Goal: Task Accomplishment & Management: Use online tool/utility

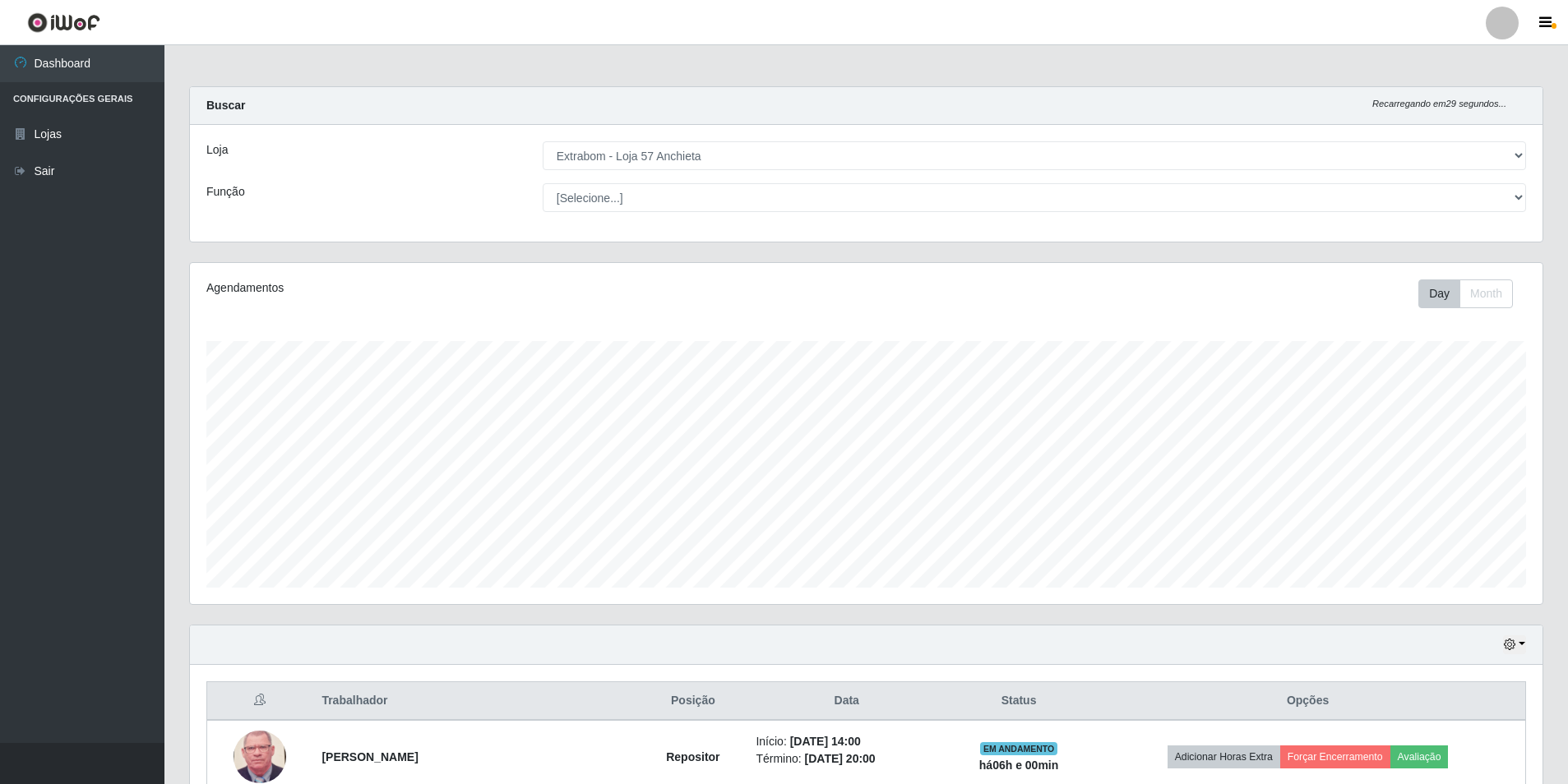
select select "470"
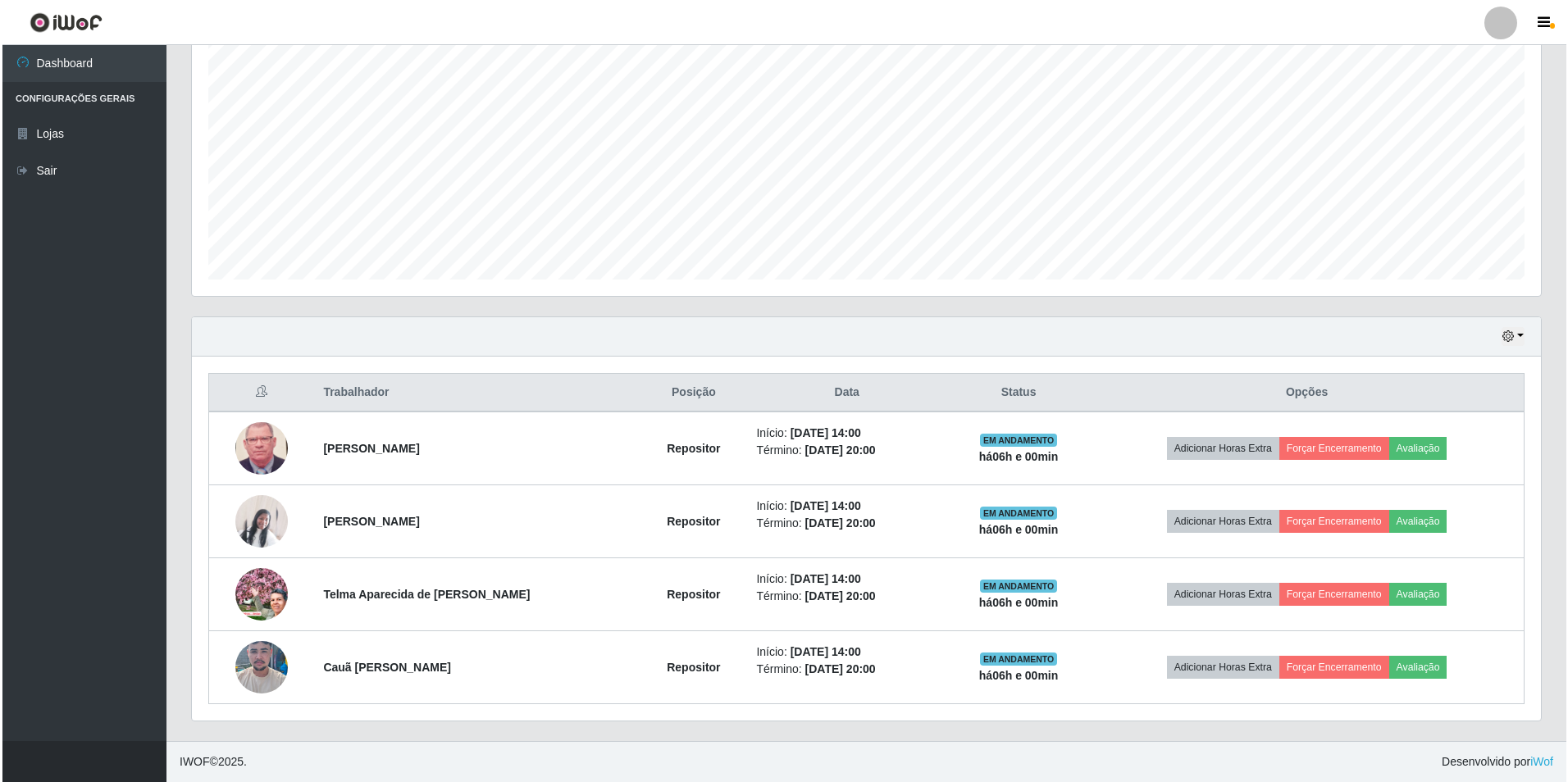
scroll to position [340, 1349]
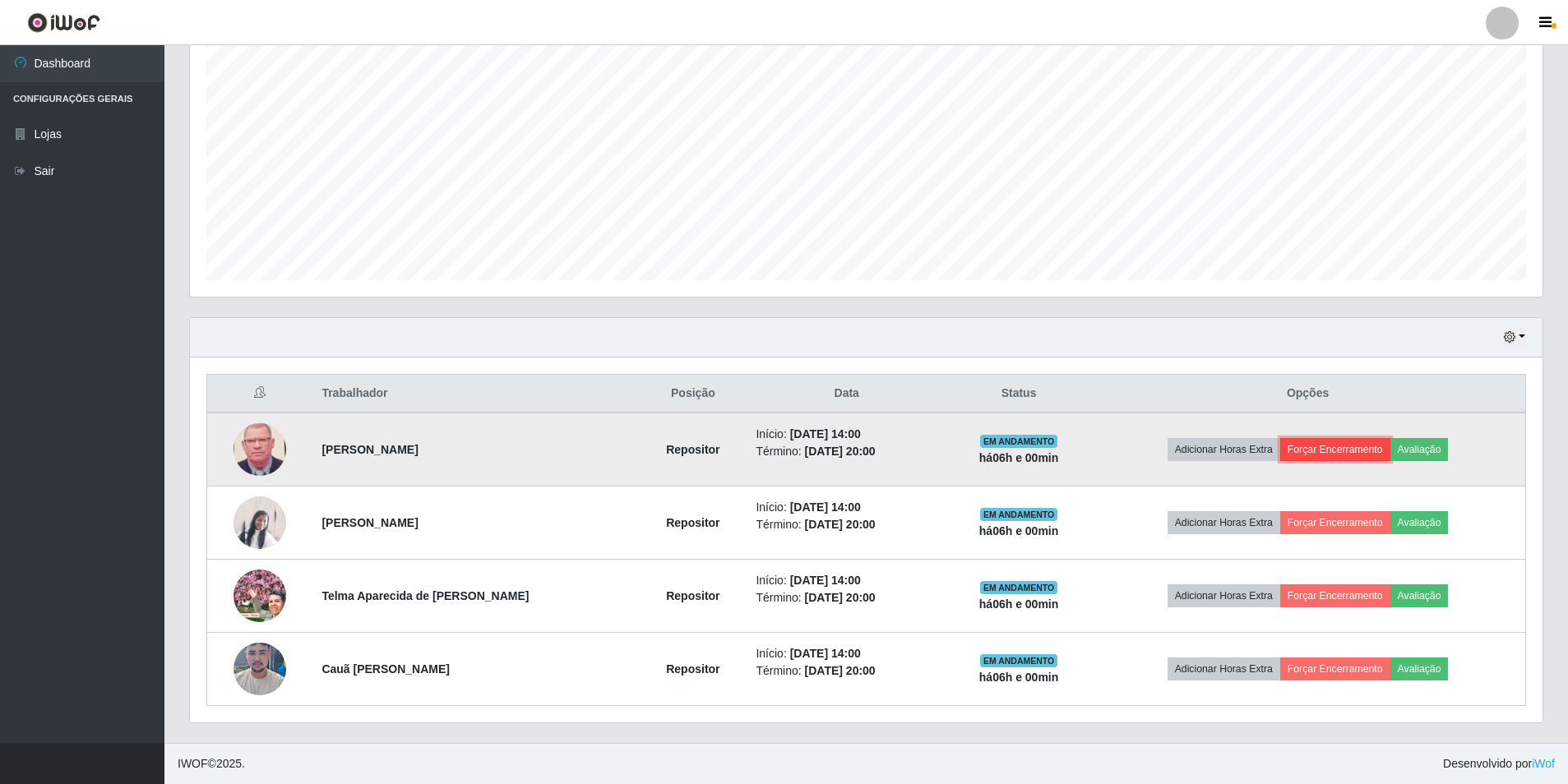
click at [1317, 451] on button "Forçar Encerramento" at bounding box center [1335, 449] width 111 height 23
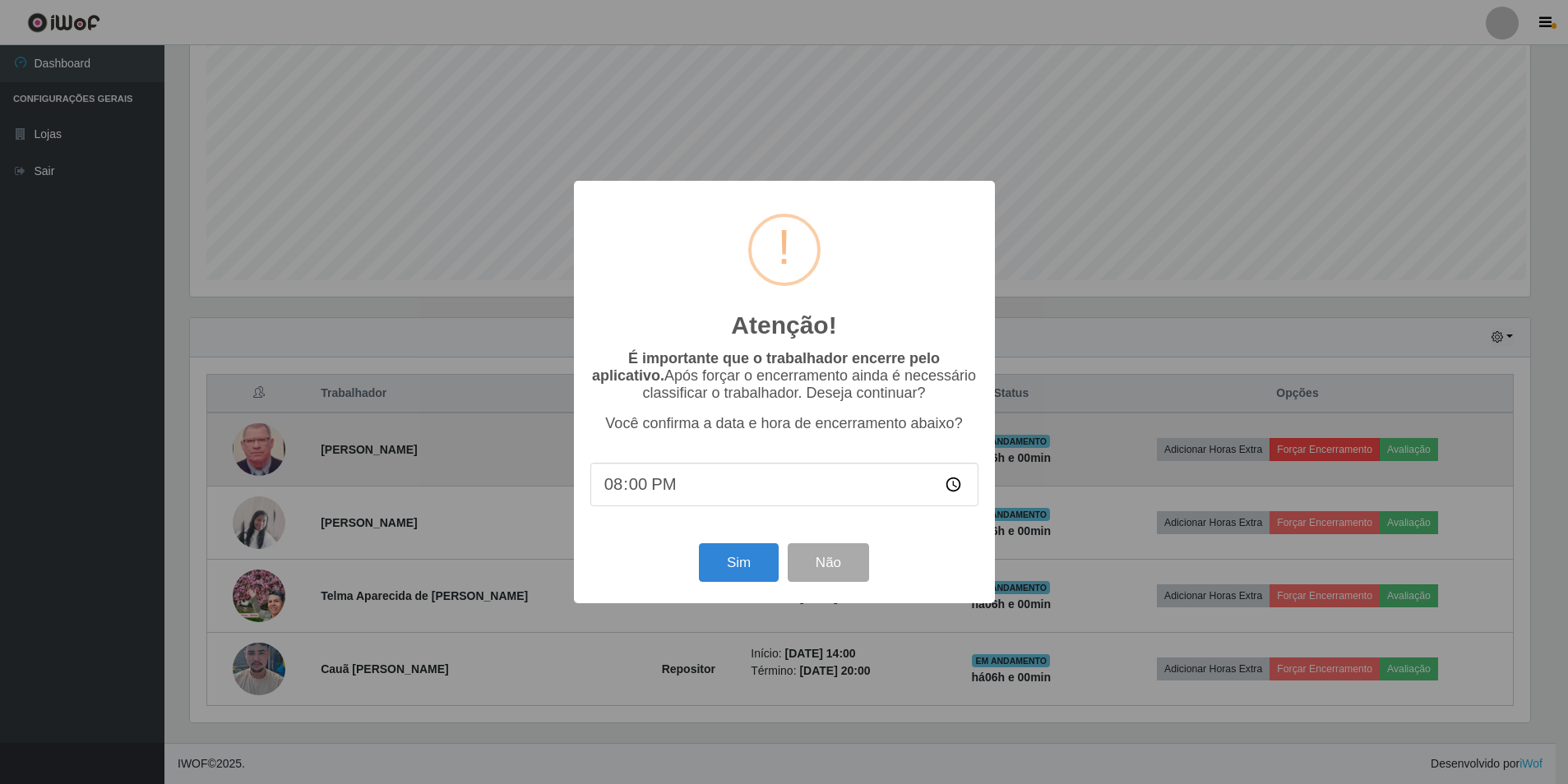
scroll to position [341, 1344]
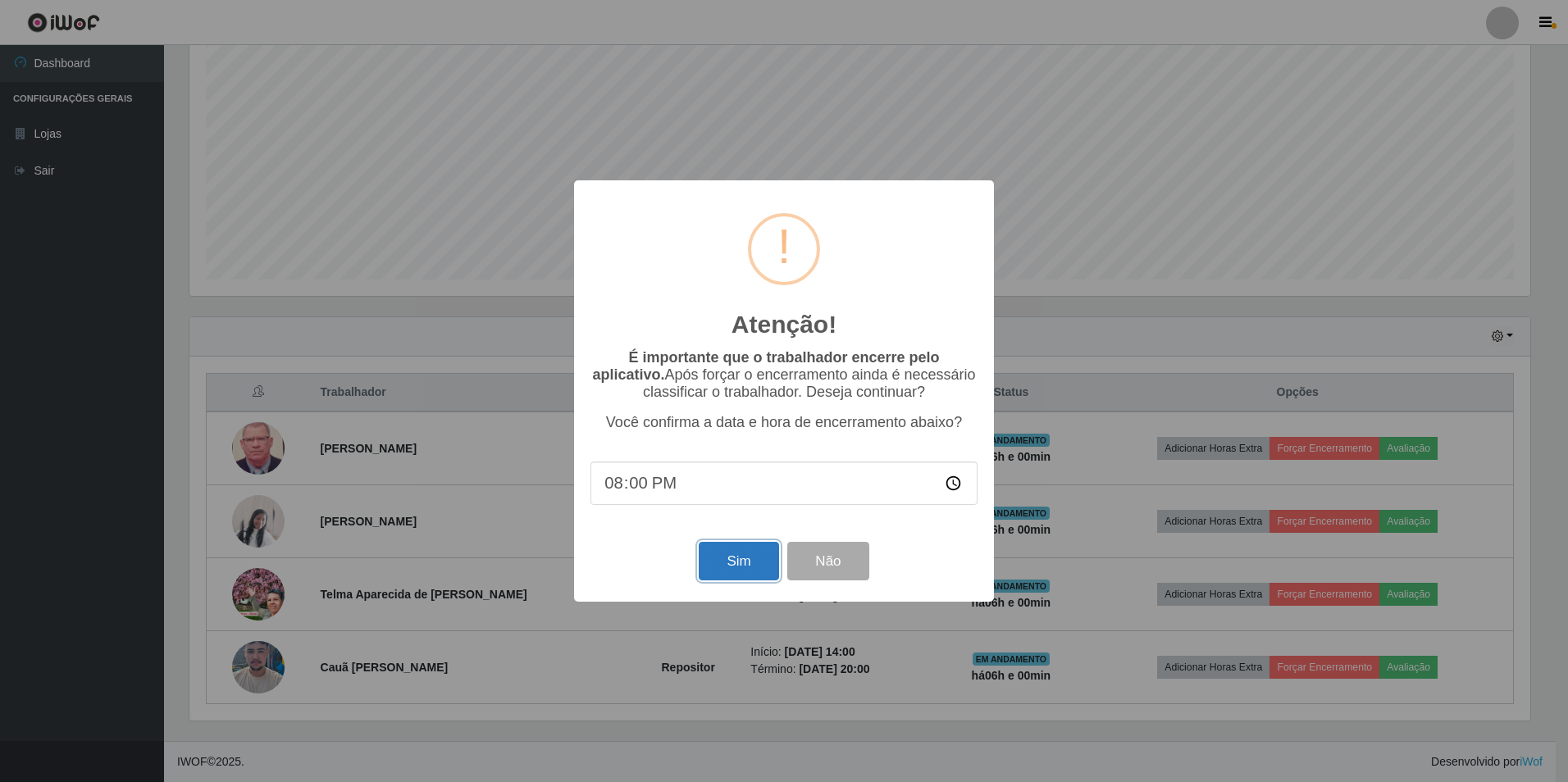
click at [749, 572] on button "Sim" at bounding box center [738, 561] width 80 height 38
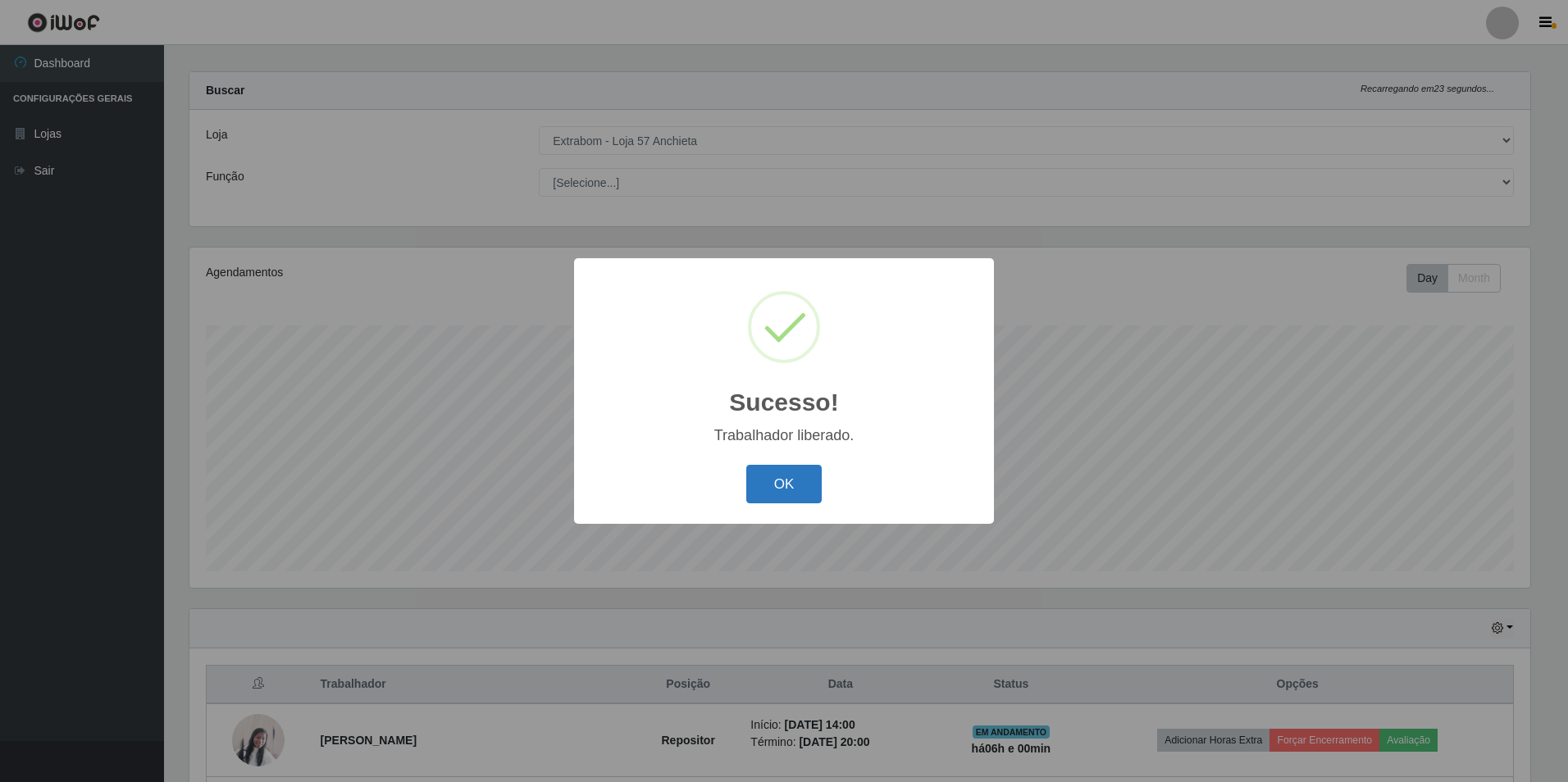
click at [792, 474] on button "OK" at bounding box center [784, 484] width 76 height 38
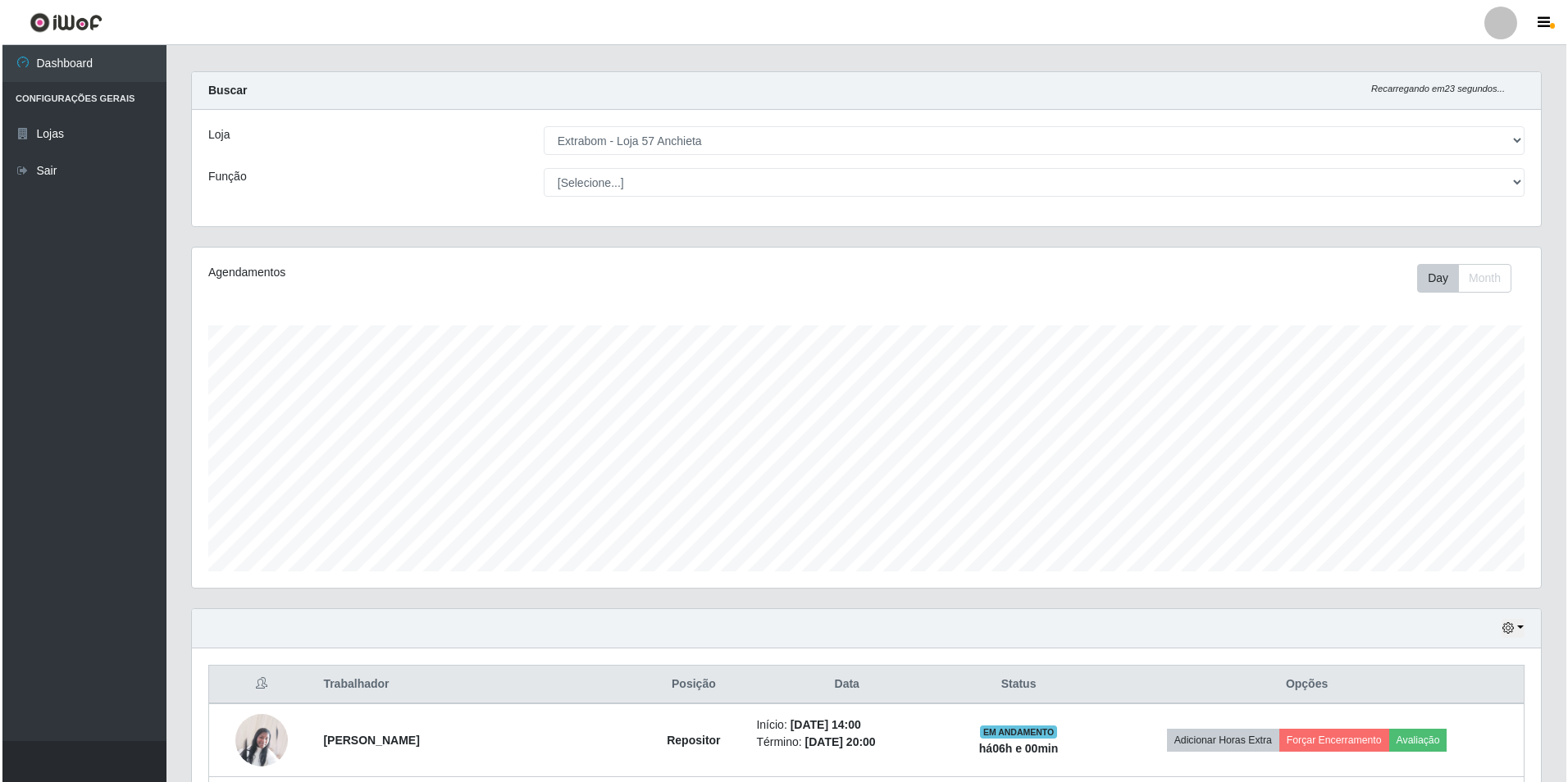
scroll to position [233, 0]
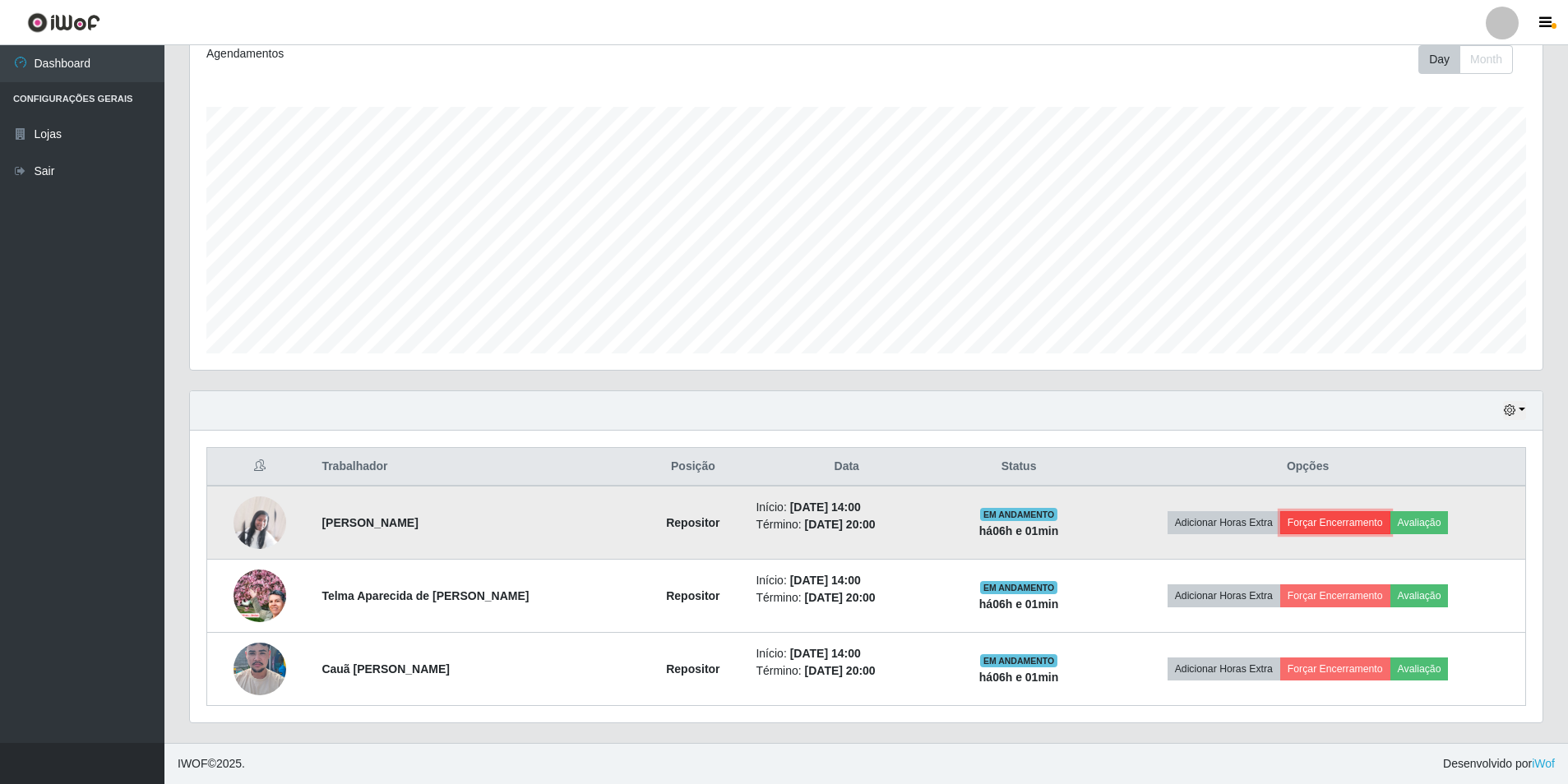
click at [1368, 516] on button "Forçar Encerramento" at bounding box center [1335, 522] width 111 height 23
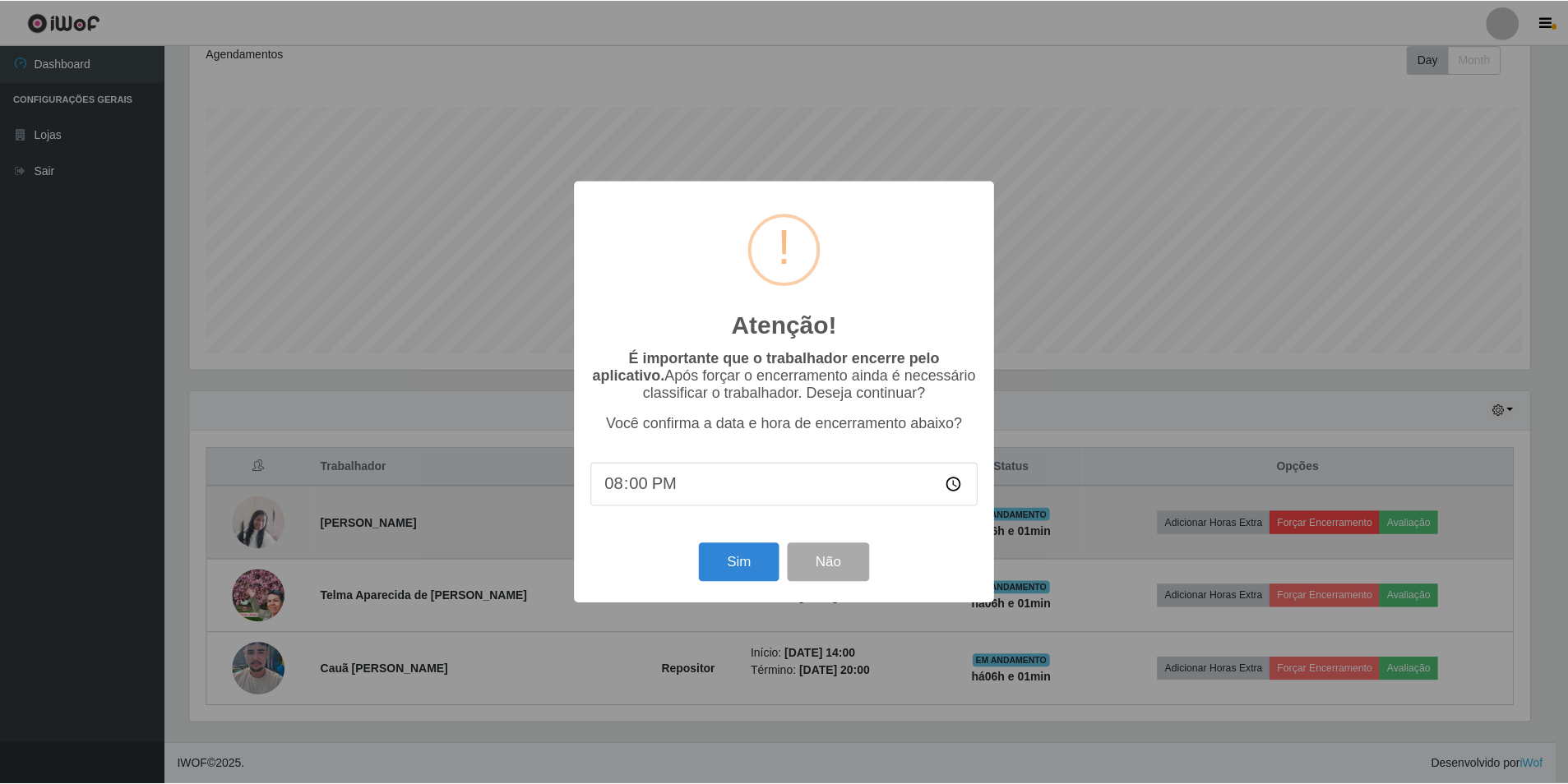
scroll to position [341, 1344]
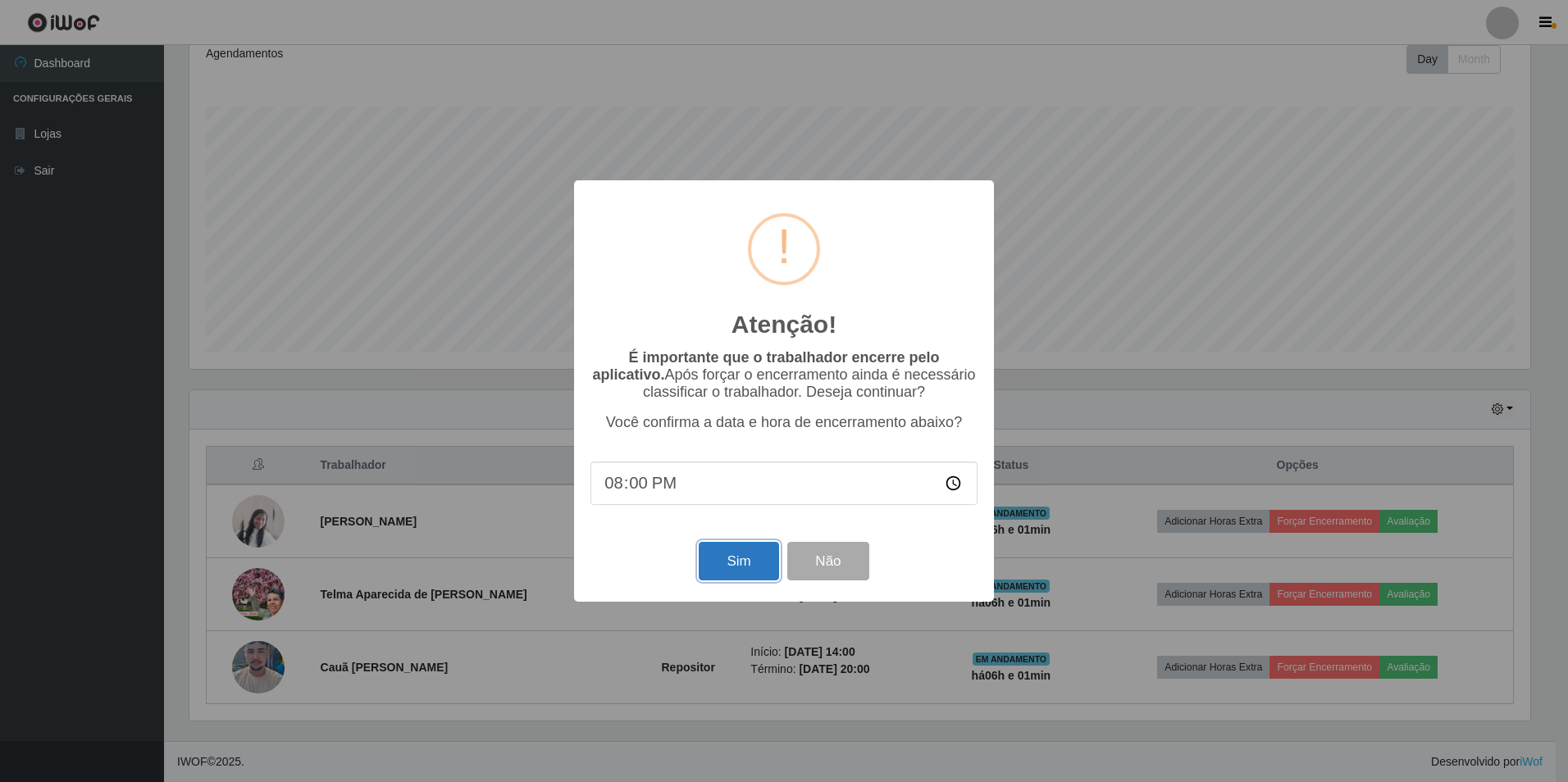
click at [720, 550] on button "Sim" at bounding box center [738, 561] width 80 height 38
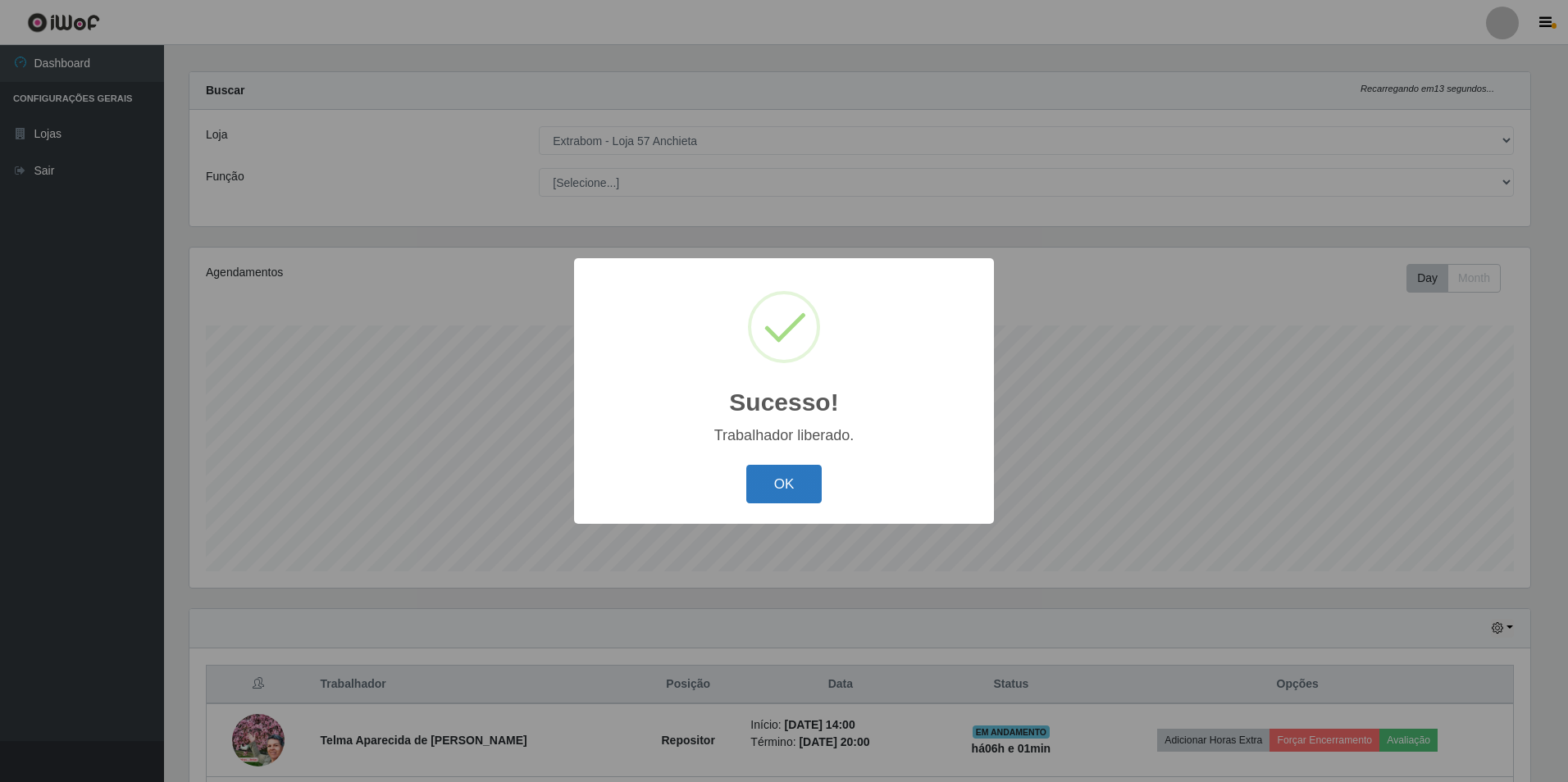
click at [774, 473] on button "OK" at bounding box center [784, 484] width 76 height 38
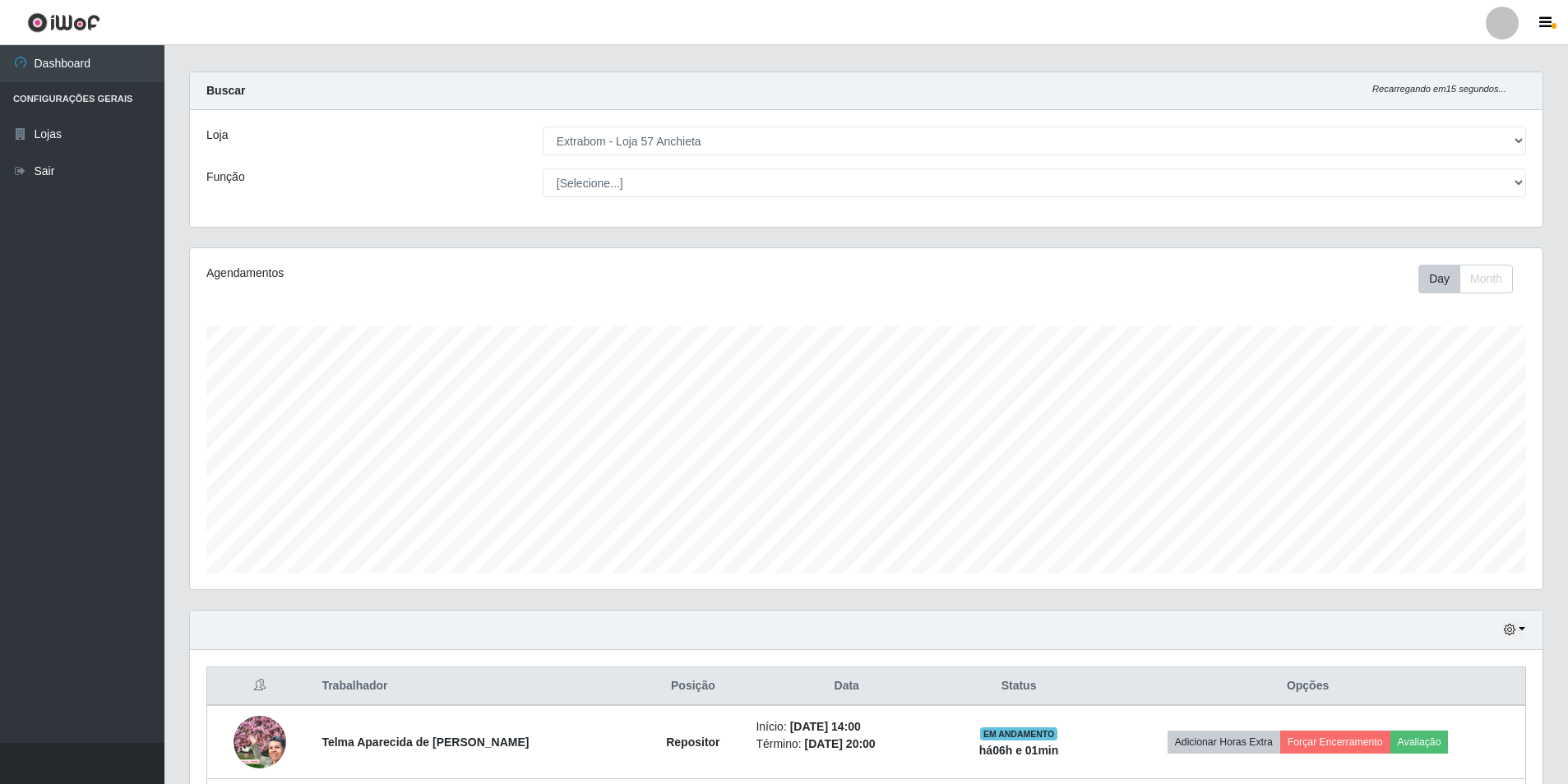
scroll to position [161, 0]
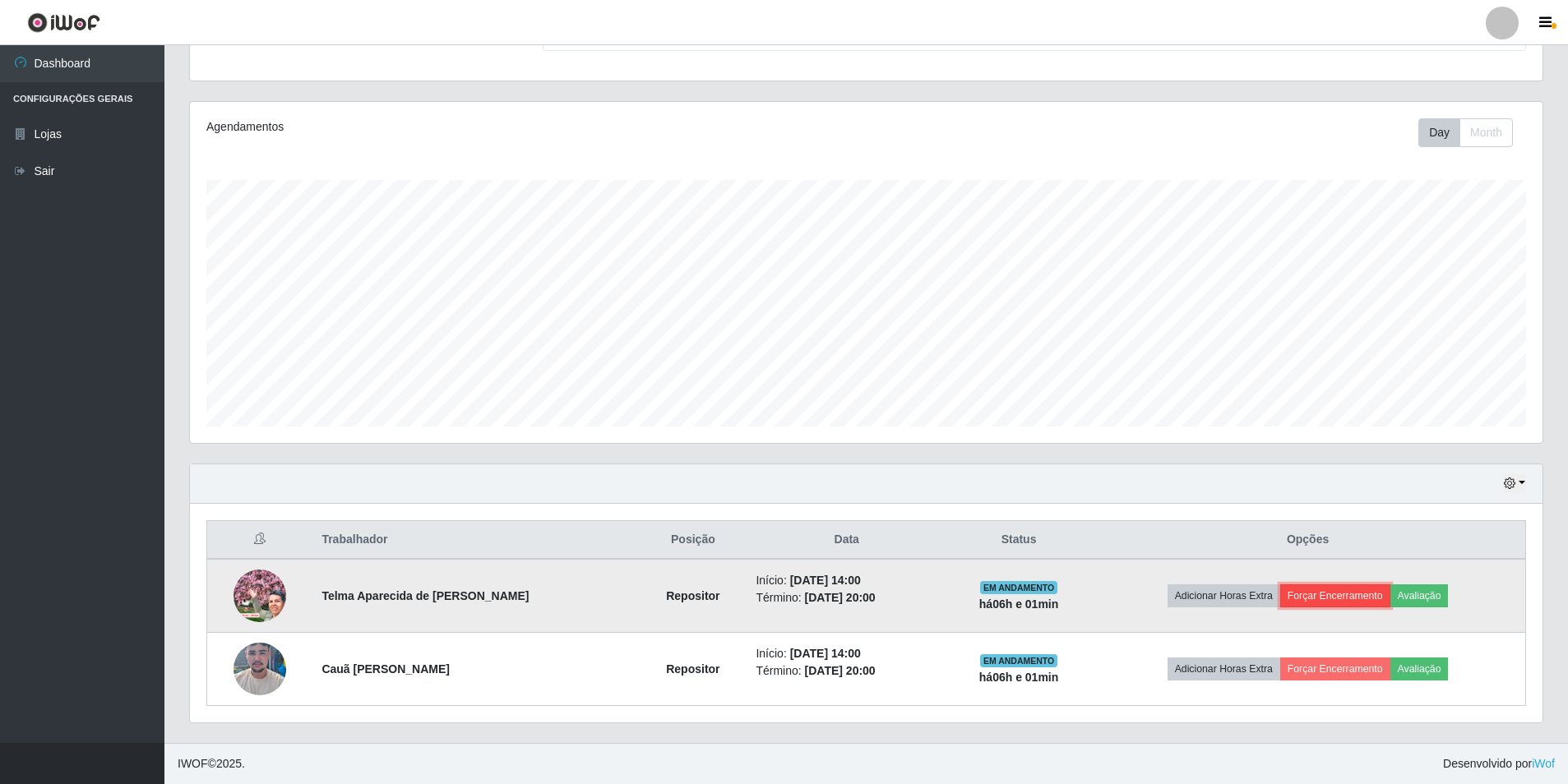
click at [1326, 590] on button "Forçar Encerramento" at bounding box center [1335, 595] width 111 height 23
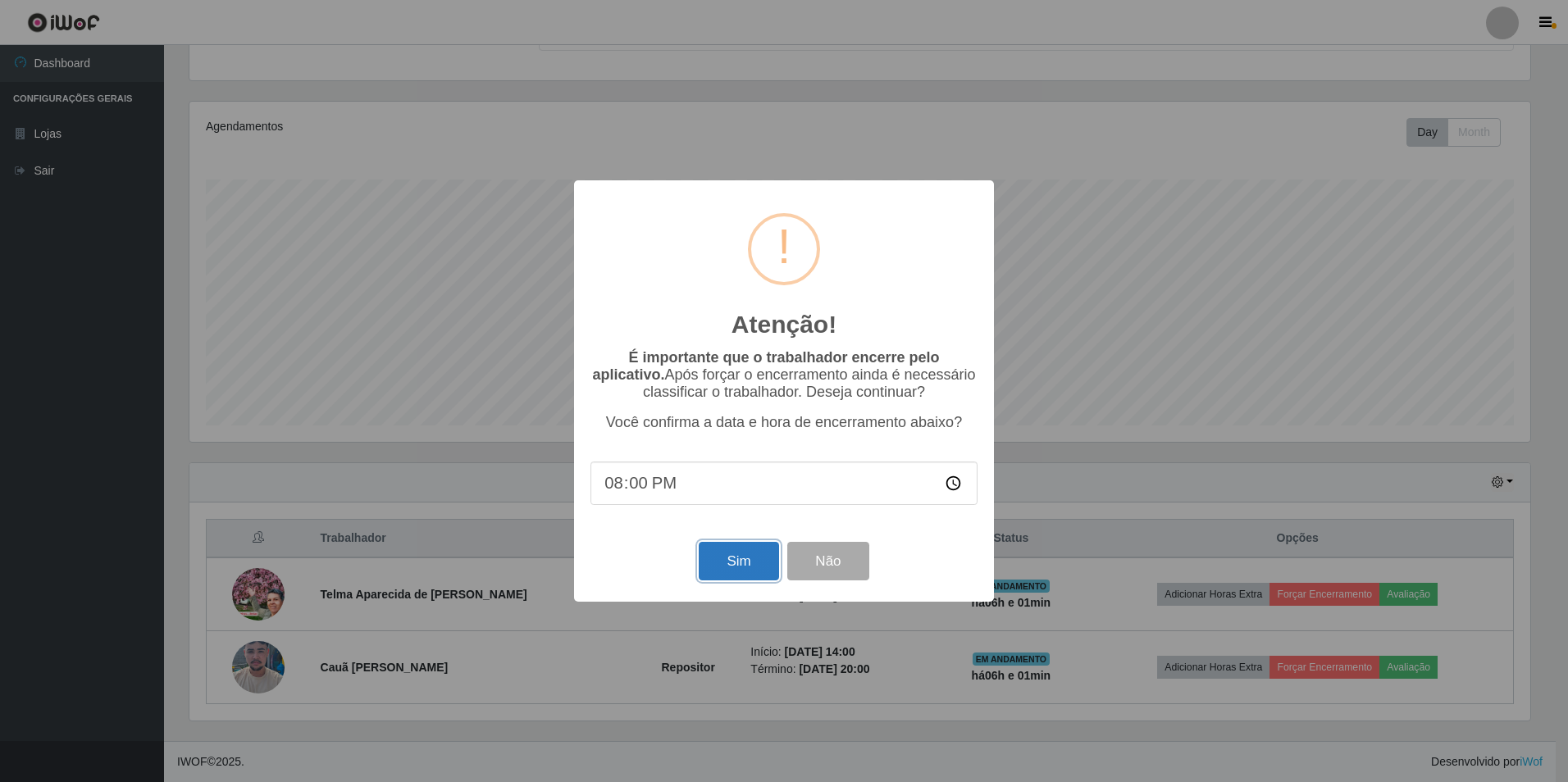
click at [745, 557] on button "Sim" at bounding box center [738, 561] width 80 height 38
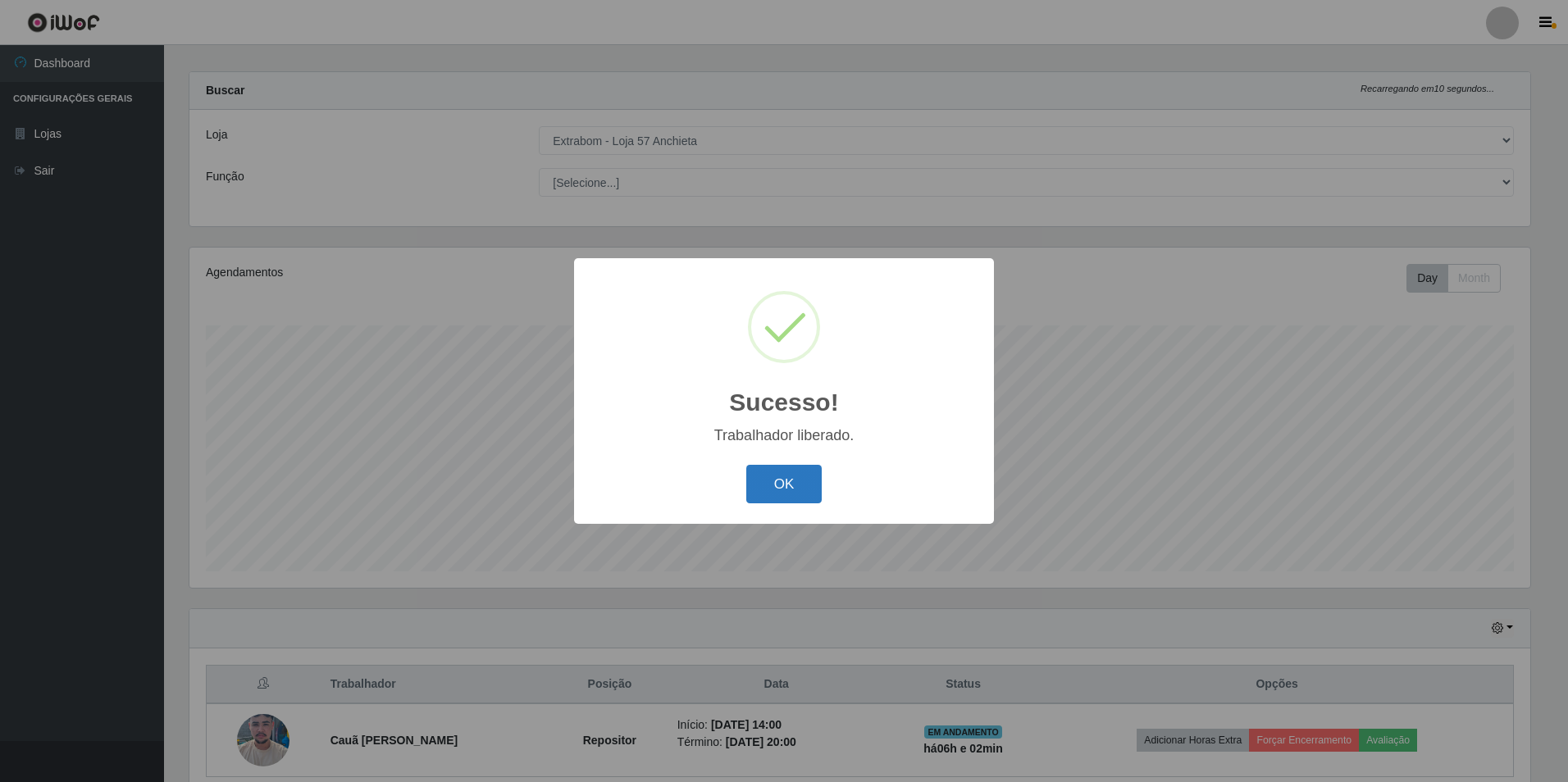
click at [798, 488] on button "OK" at bounding box center [784, 484] width 76 height 38
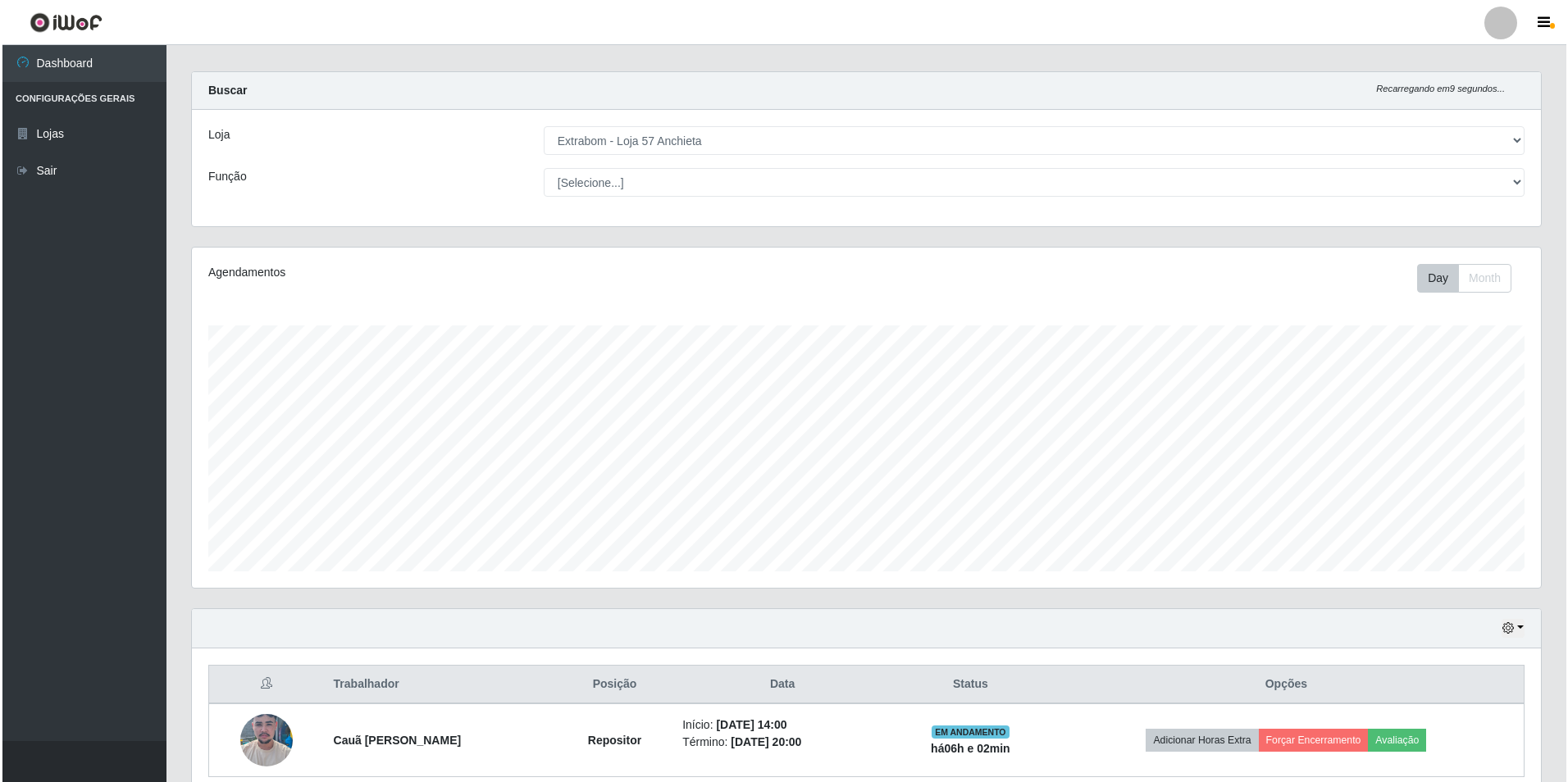
scroll to position [88, 0]
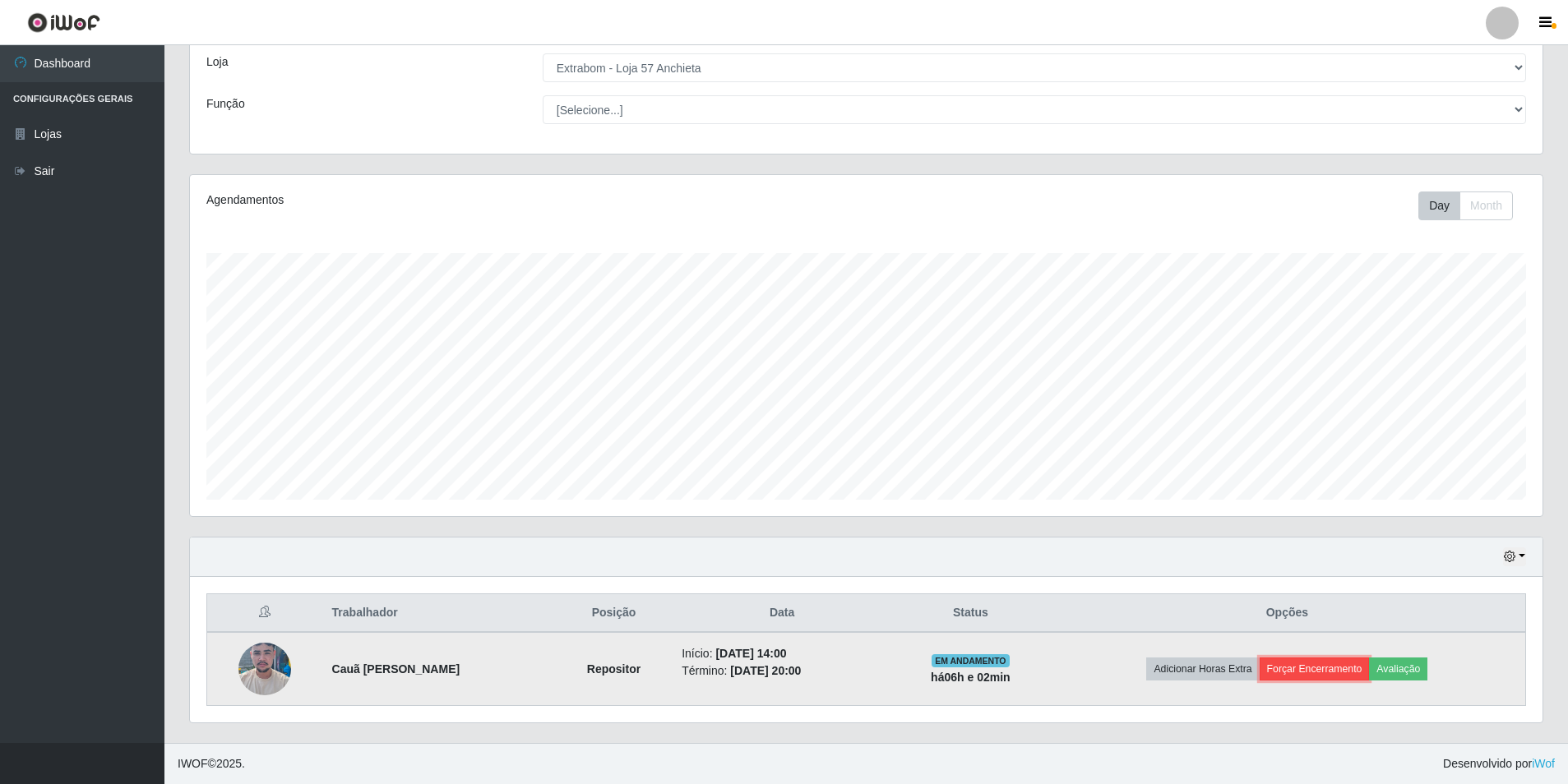
click at [1300, 662] on button "Forçar Encerramento" at bounding box center [1314, 668] width 111 height 23
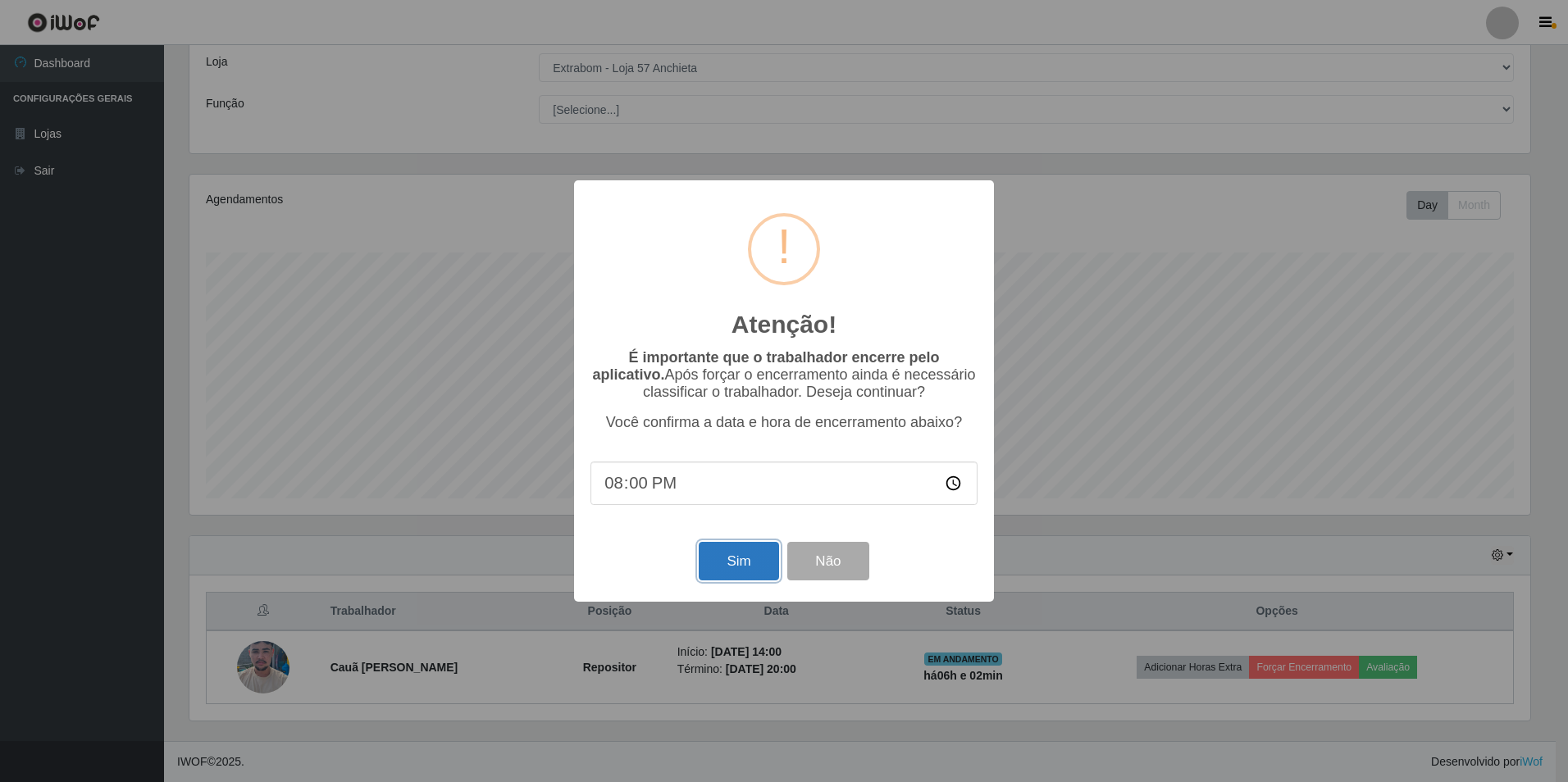
click at [735, 556] on button "Sim" at bounding box center [738, 561] width 80 height 38
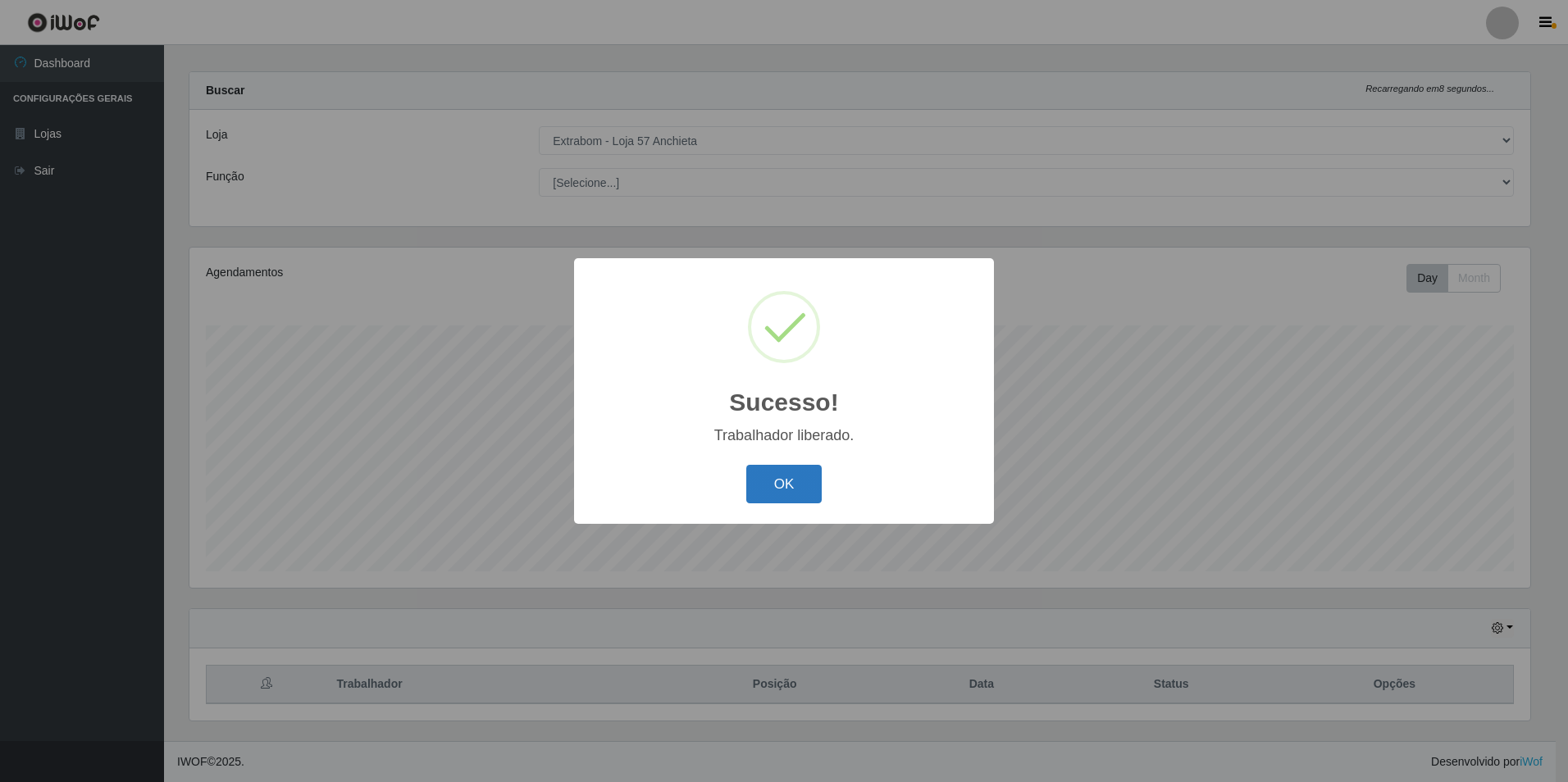
click at [767, 485] on button "OK" at bounding box center [784, 484] width 76 height 38
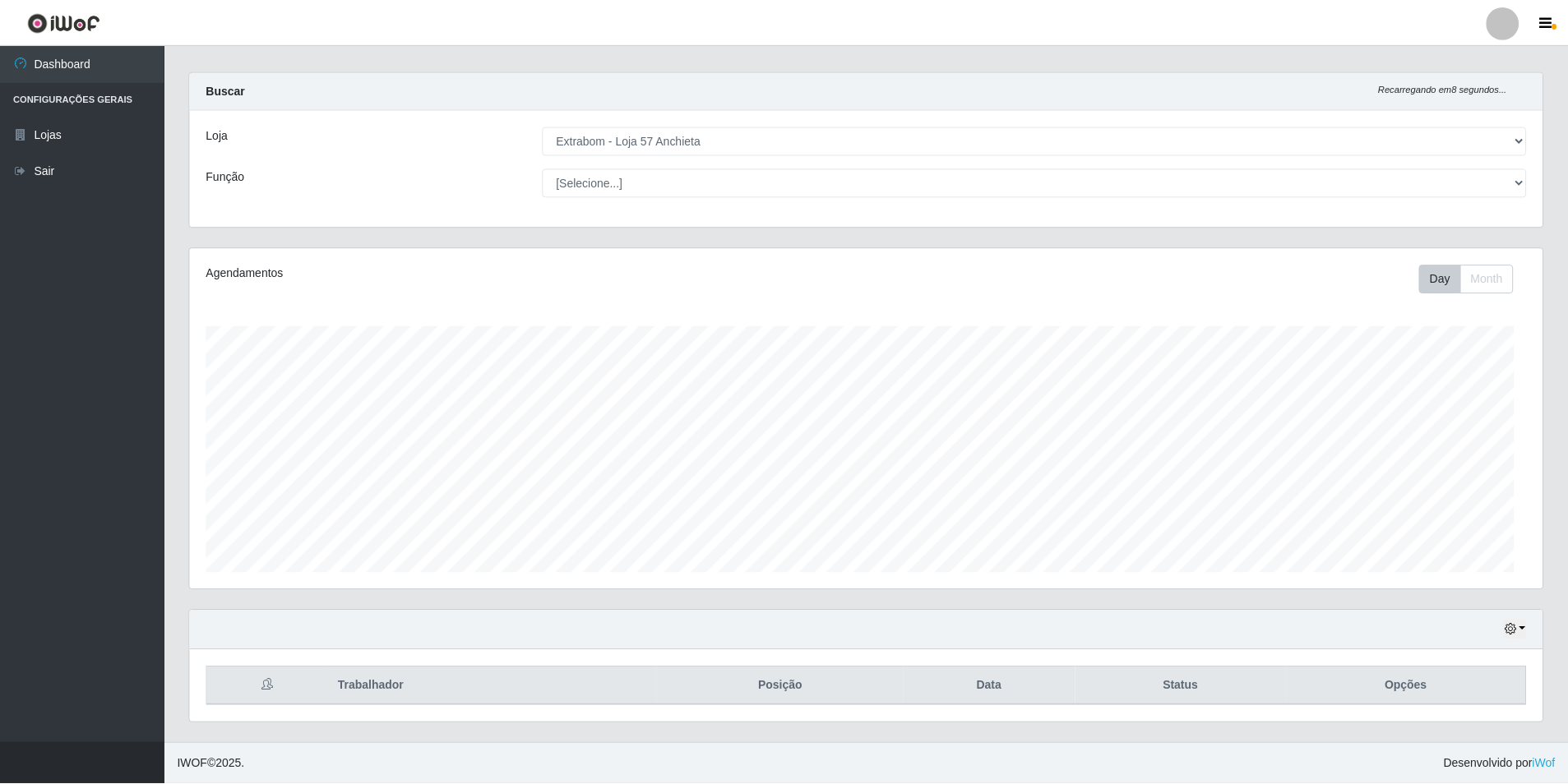
scroll to position [341, 1353]
